Goal: Check status: Check status

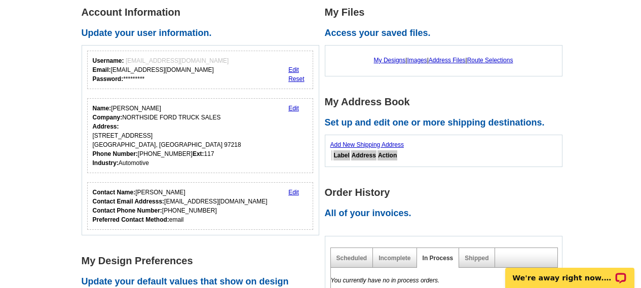
scroll to position [203, 0]
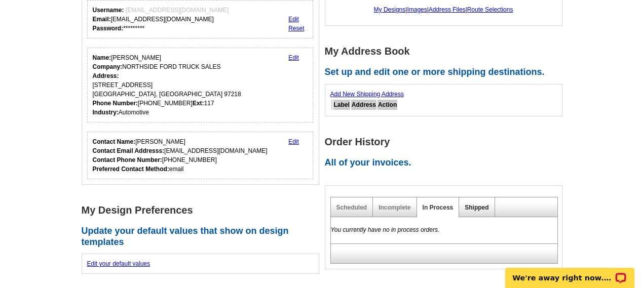
click at [472, 207] on link "Shipped" at bounding box center [476, 207] width 24 height 7
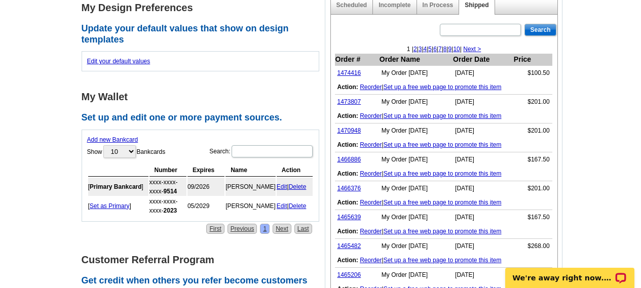
scroll to position [456, 0]
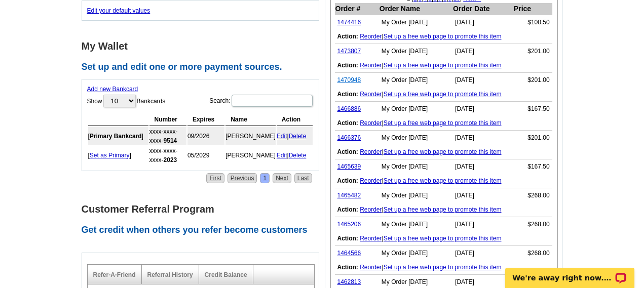
click at [352, 77] on link "1470948" at bounding box center [349, 79] width 24 height 7
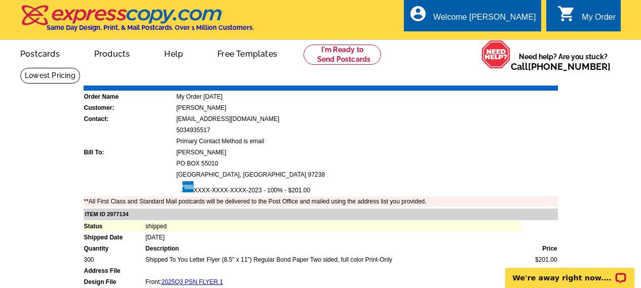
scroll to position [51, 0]
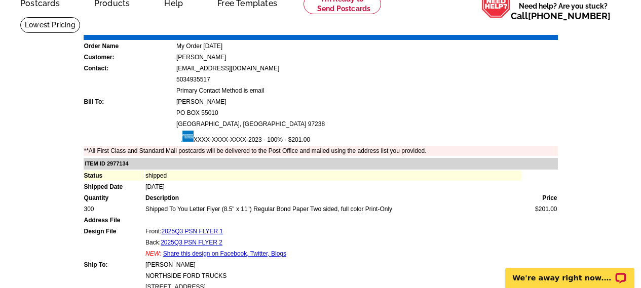
drag, startPoint x: 365, startPoint y: 145, endPoint x: 400, endPoint y: 137, distance: 36.0
click at [365, 145] on table "Order Name My Order 2025-07-03 Customer: jamie starr Contact: jstarr@northsidet…" at bounding box center [322, 95] width 479 height 123
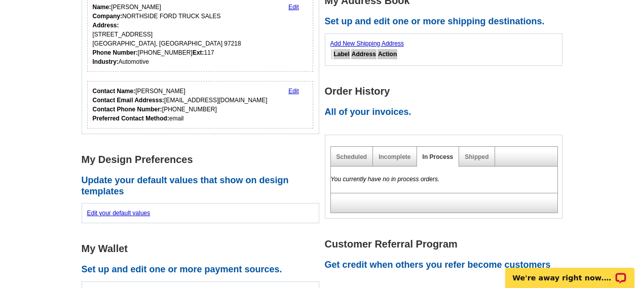
scroll to position [203, 0]
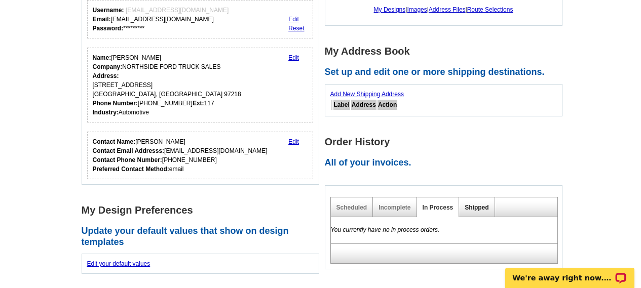
click at [479, 209] on link "Shipped" at bounding box center [476, 207] width 24 height 7
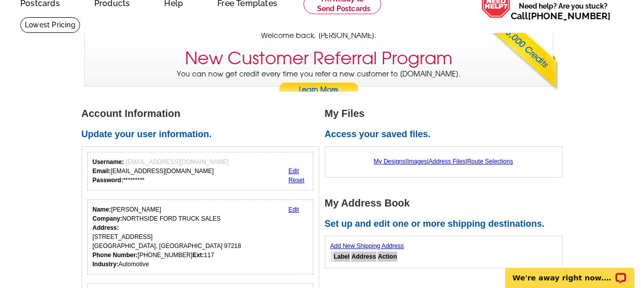
scroll to position [0, 0]
